Goal: Browse casually

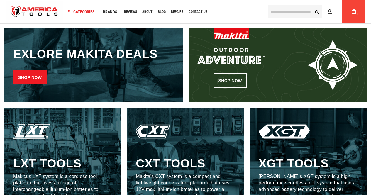
click at [33, 74] on link "Shop now" at bounding box center [29, 77] width 33 height 15
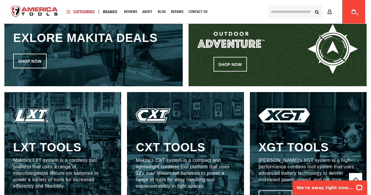
scroll to position [323, 0]
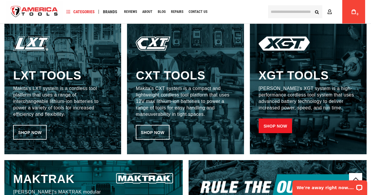
click at [274, 124] on link "Shop now" at bounding box center [275, 126] width 33 height 15
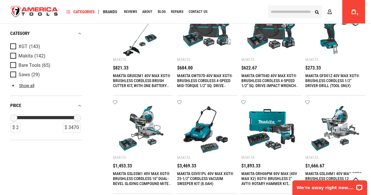
scroll to position [264, 0]
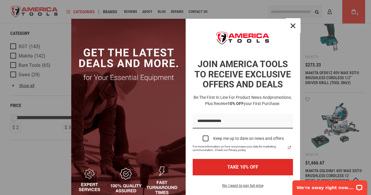
click at [289, 24] on div "Close" at bounding box center [293, 25] width 9 height 9
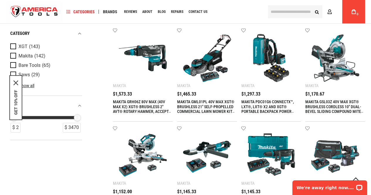
scroll to position [499, 0]
